Goal: Information Seeking & Learning: Learn about a topic

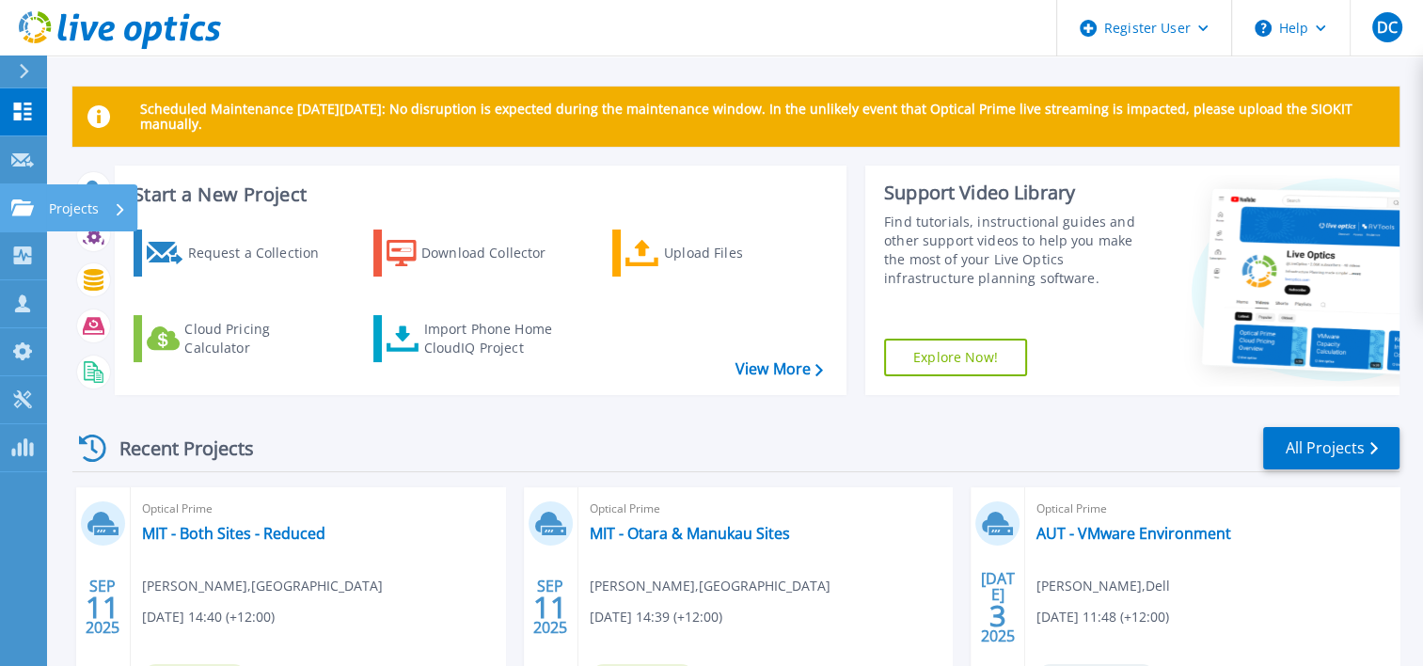
click at [39, 221] on link "Projects Projects" at bounding box center [23, 208] width 47 height 48
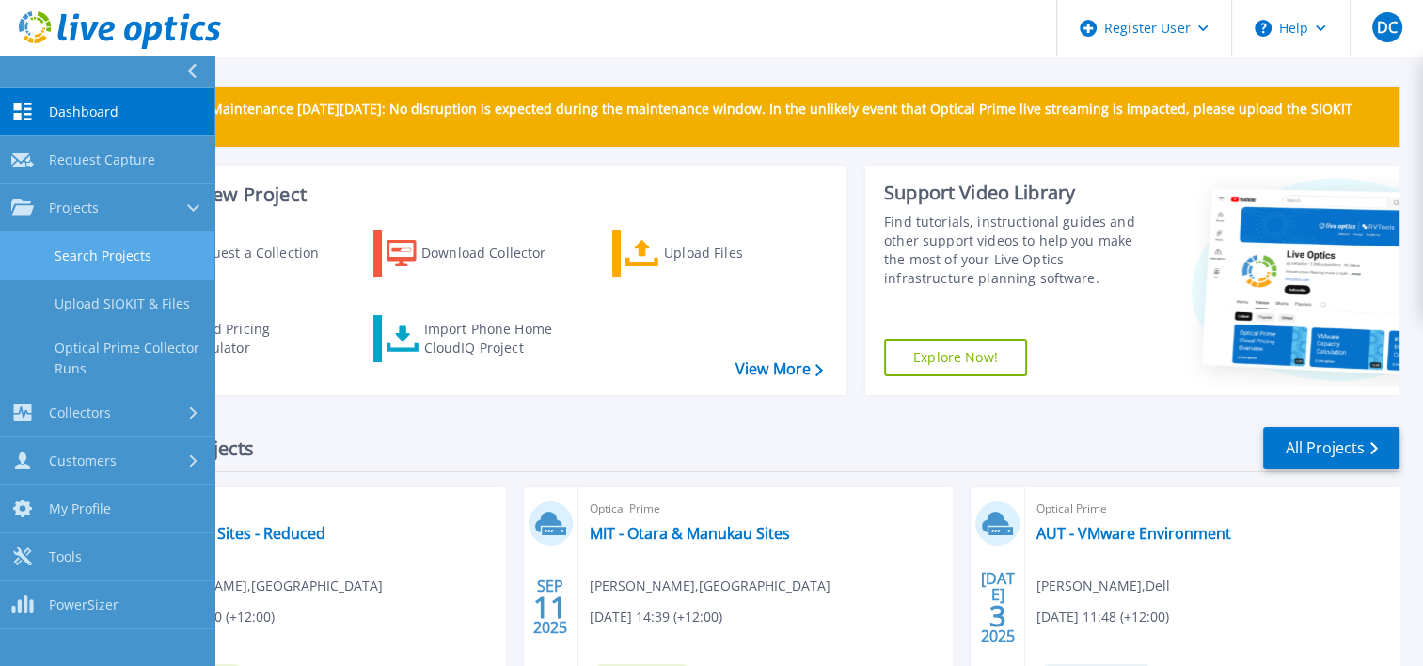
click at [97, 247] on link "Search Projects" at bounding box center [107, 256] width 214 height 48
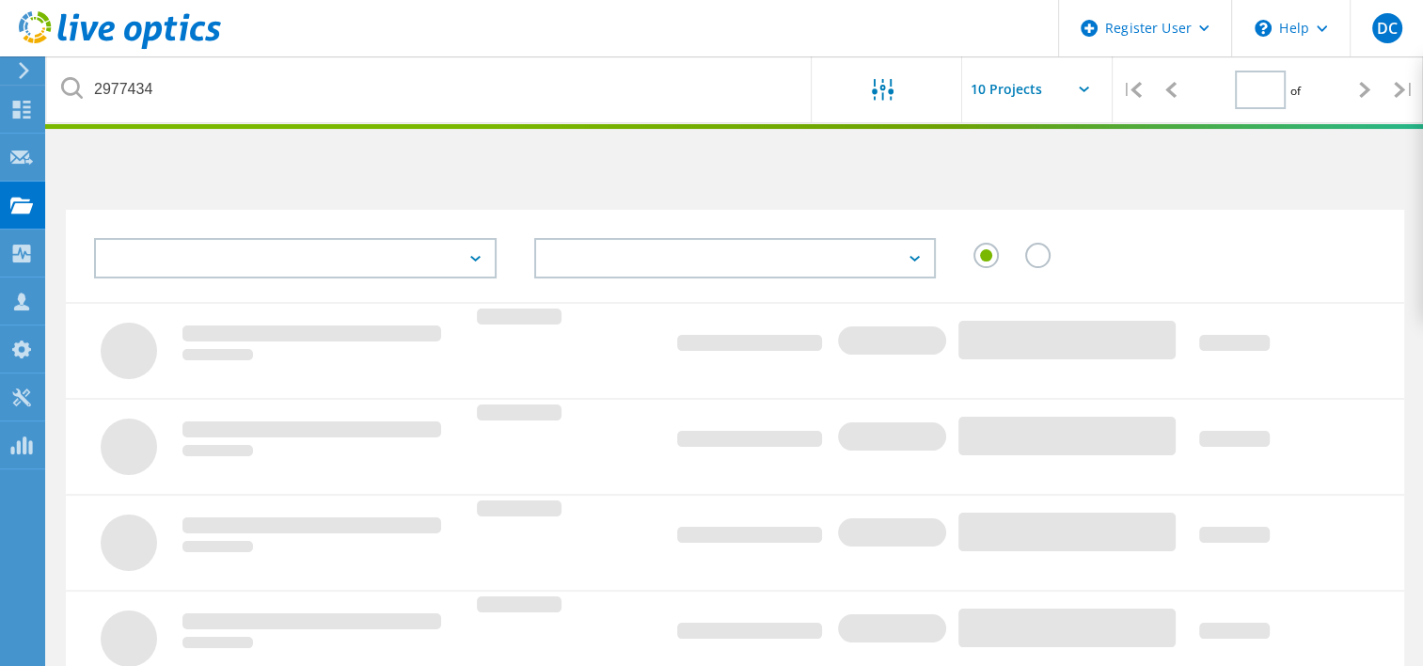
type input "1"
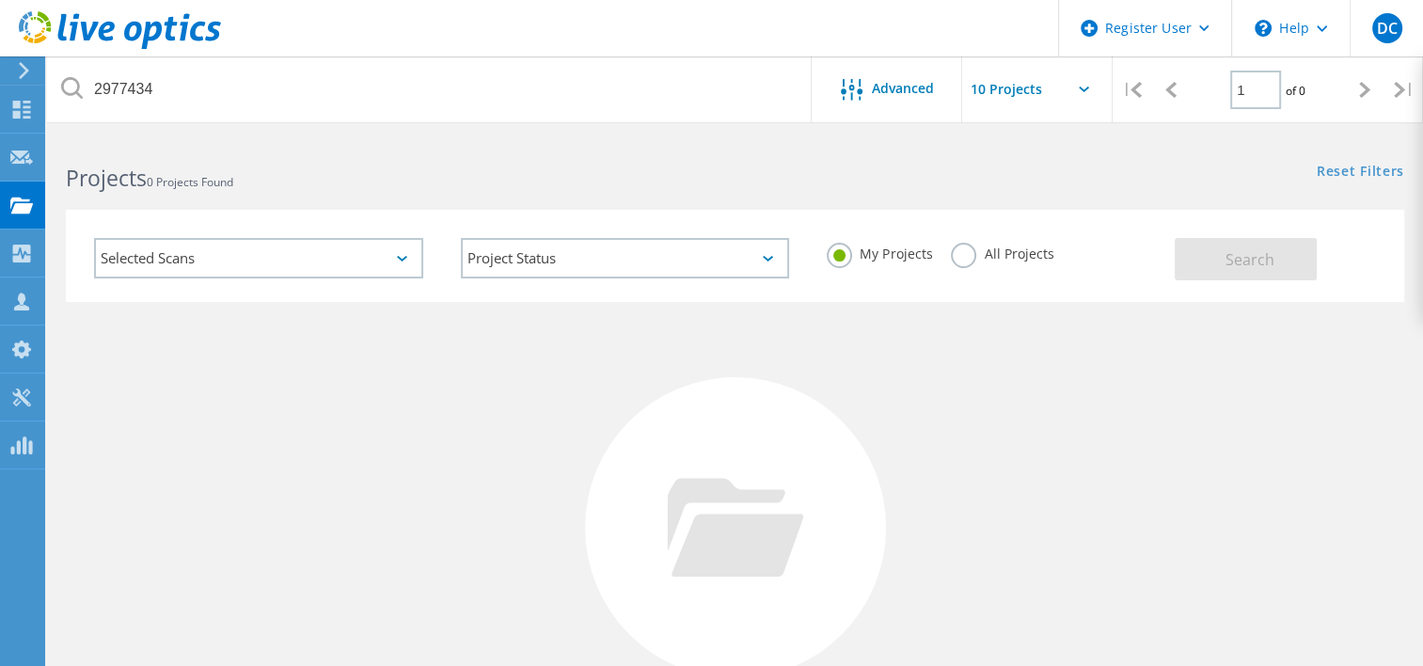
click at [959, 260] on label "All Projects" at bounding box center [1002, 252] width 102 height 18
click at [0, 0] on input "All Projects" at bounding box center [0, 0] width 0 height 0
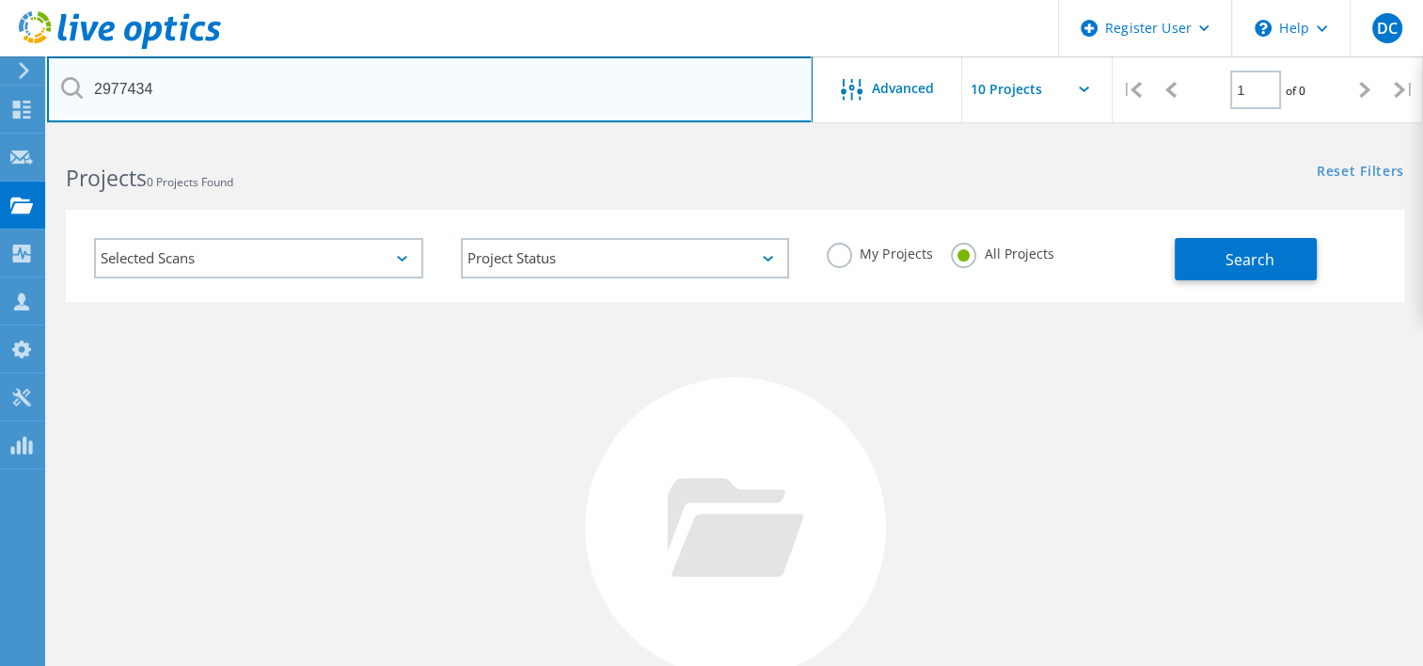
drag, startPoint x: 425, startPoint y: 81, endPoint x: 0, endPoint y: 55, distance: 425.8
click at [0, 55] on html "Register User \n Help Explore Helpful Articles Contact Support DC Dell User Dee…" at bounding box center [711, 433] width 1423 height 866
paste input "762909"
type input "2762909"
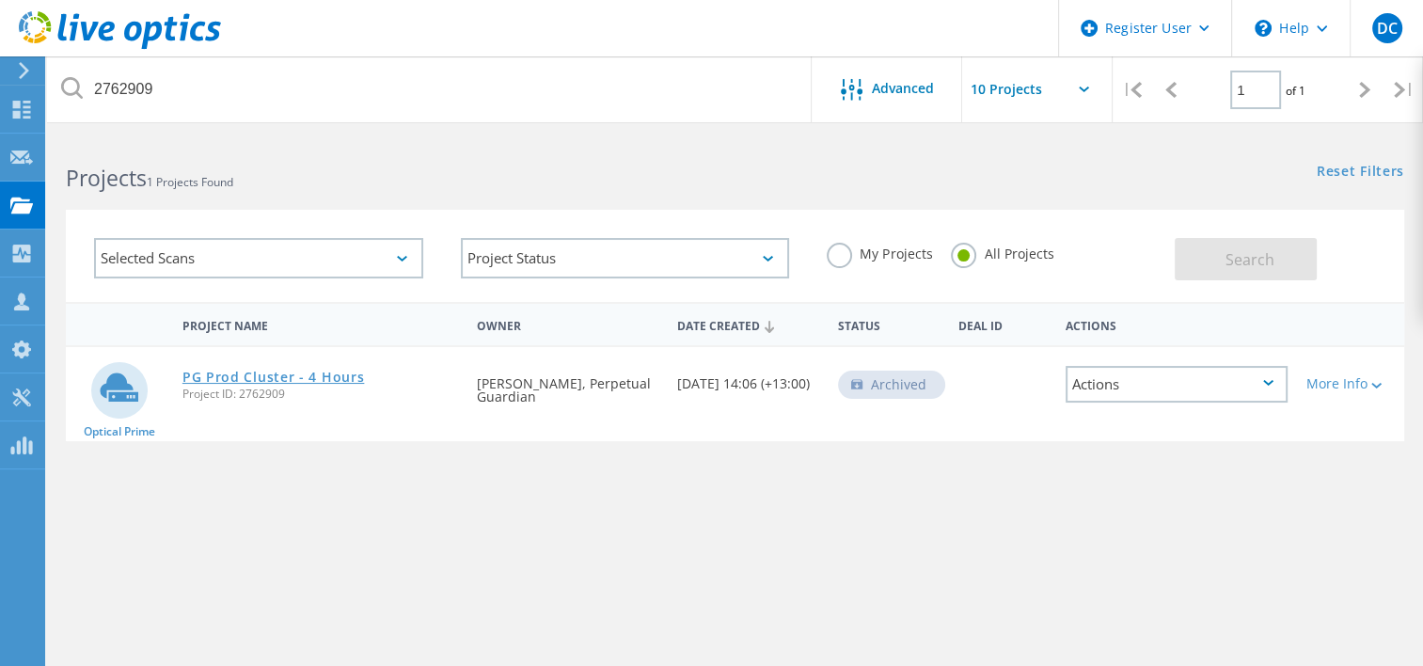
click at [325, 380] on link "PG Prod Cluster - 4 Hours" at bounding box center [273, 376] width 182 height 13
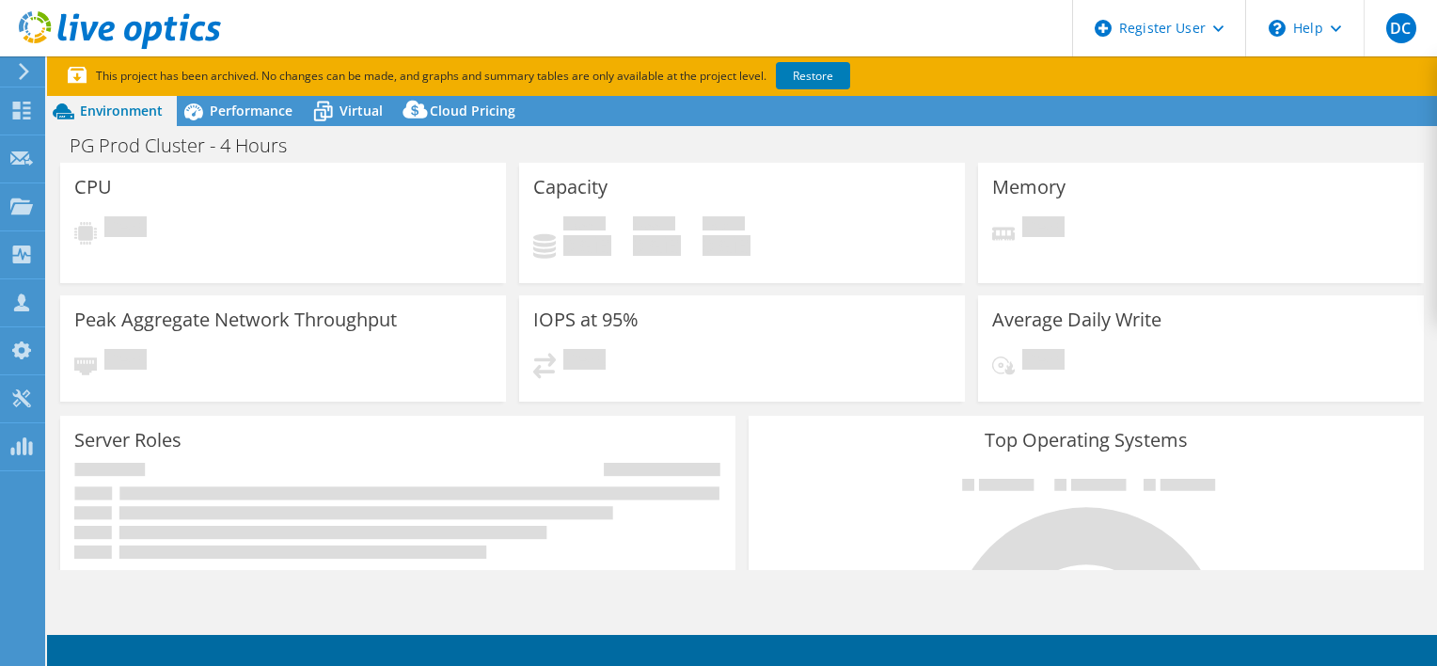
select select "[GEOGRAPHIC_DATA]"
select select "Australia"
select select "USD"
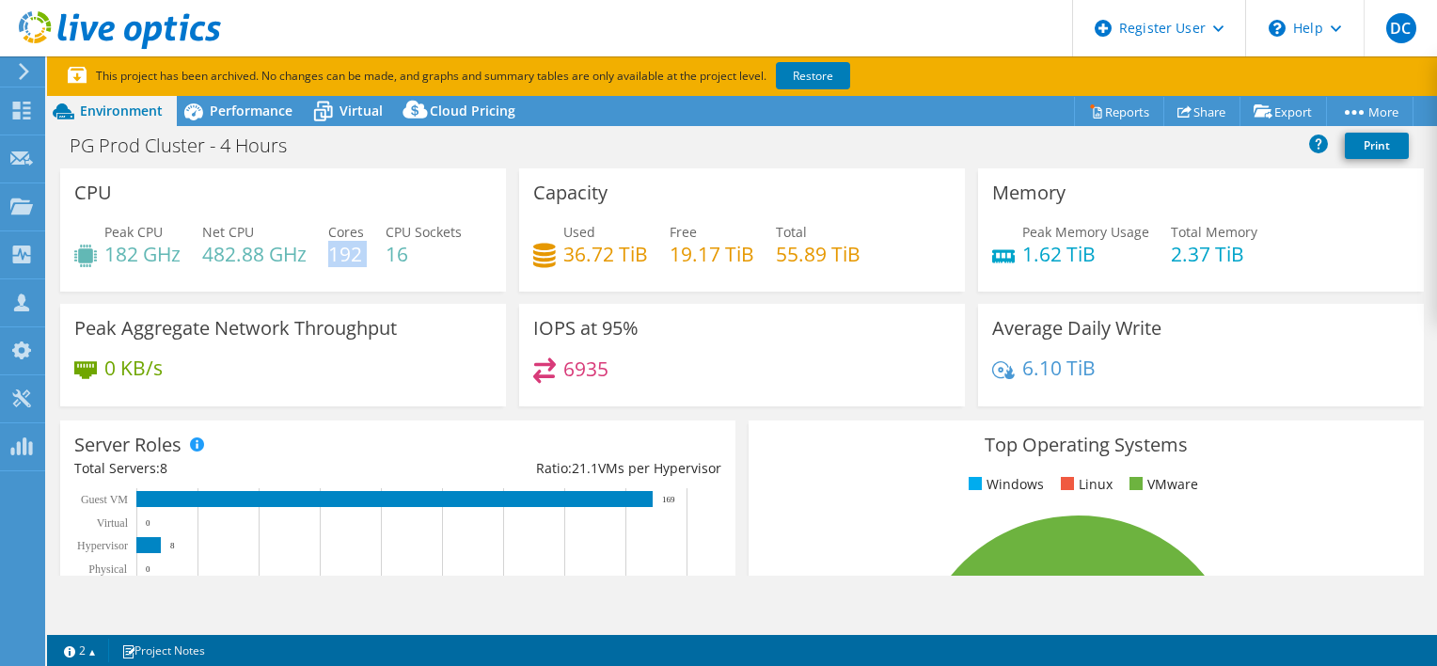
drag, startPoint x: 331, startPoint y: 248, endPoint x: 371, endPoint y: 248, distance: 40.4
click at [371, 248] on div "Peak CPU 182 GHz Net CPU 482.88 GHz Cores 192 CPU Sockets 16" at bounding box center [283, 252] width 418 height 61
drag, startPoint x: 371, startPoint y: 248, endPoint x: 355, endPoint y: 267, distance: 24.7
click at [355, 267] on div "Peak CPU 182 GHz Net CPU 482.88 GHz Cores 192 CPU Sockets 16" at bounding box center [283, 252] width 418 height 61
click at [1151, 260] on div "Peak Memory Usage 1.62 TiB Total Memory 2.37 TiB" at bounding box center [1201, 252] width 418 height 61
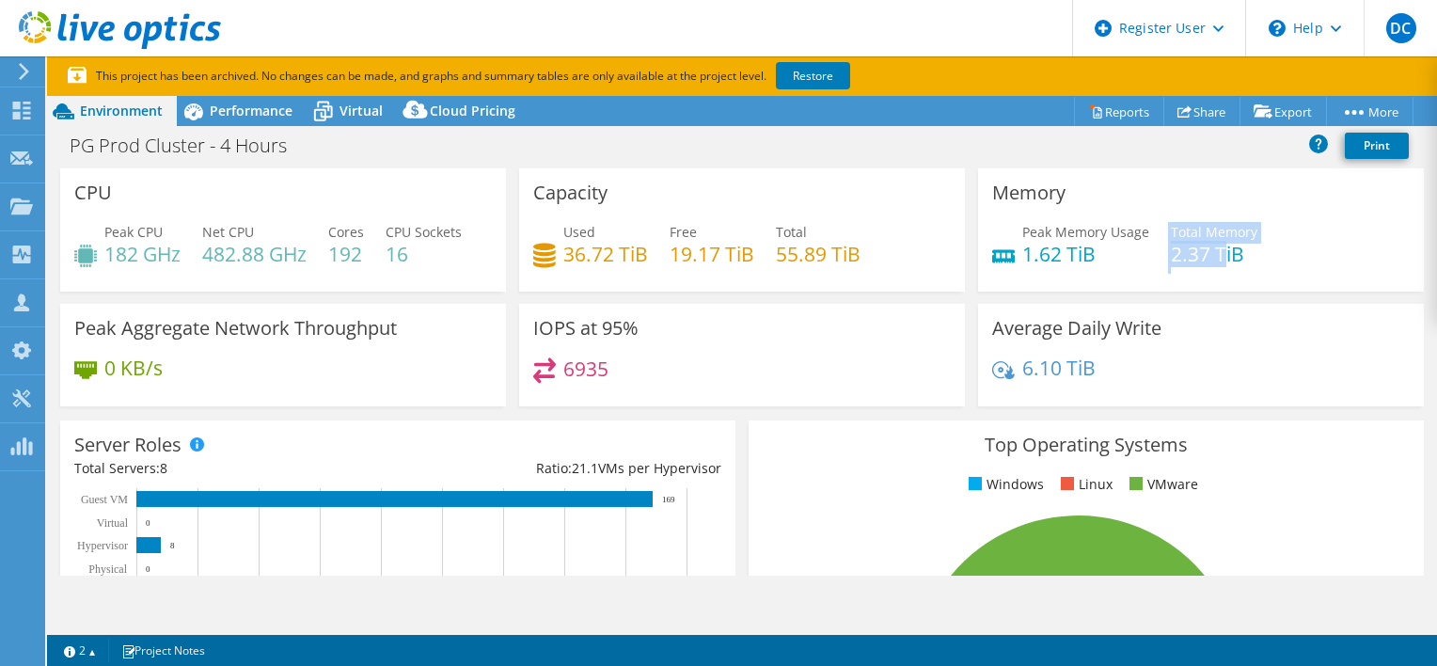
drag, startPoint x: 1217, startPoint y: 248, endPoint x: 1137, endPoint y: 257, distance: 80.4
click at [1137, 257] on div "Peak Memory Usage 1.62 TiB Total Memory 2.37 TiB" at bounding box center [1201, 252] width 418 height 61
click at [1140, 261] on div "Peak Memory Usage 1.62 TiB Total Memory 2.37 TiB" at bounding box center [1201, 252] width 418 height 61
click at [1291, 270] on div "Peak Memory Usage 1.62 TiB Total Memory 2.37 TiB" at bounding box center [1201, 252] width 418 height 61
